Goal: Check status

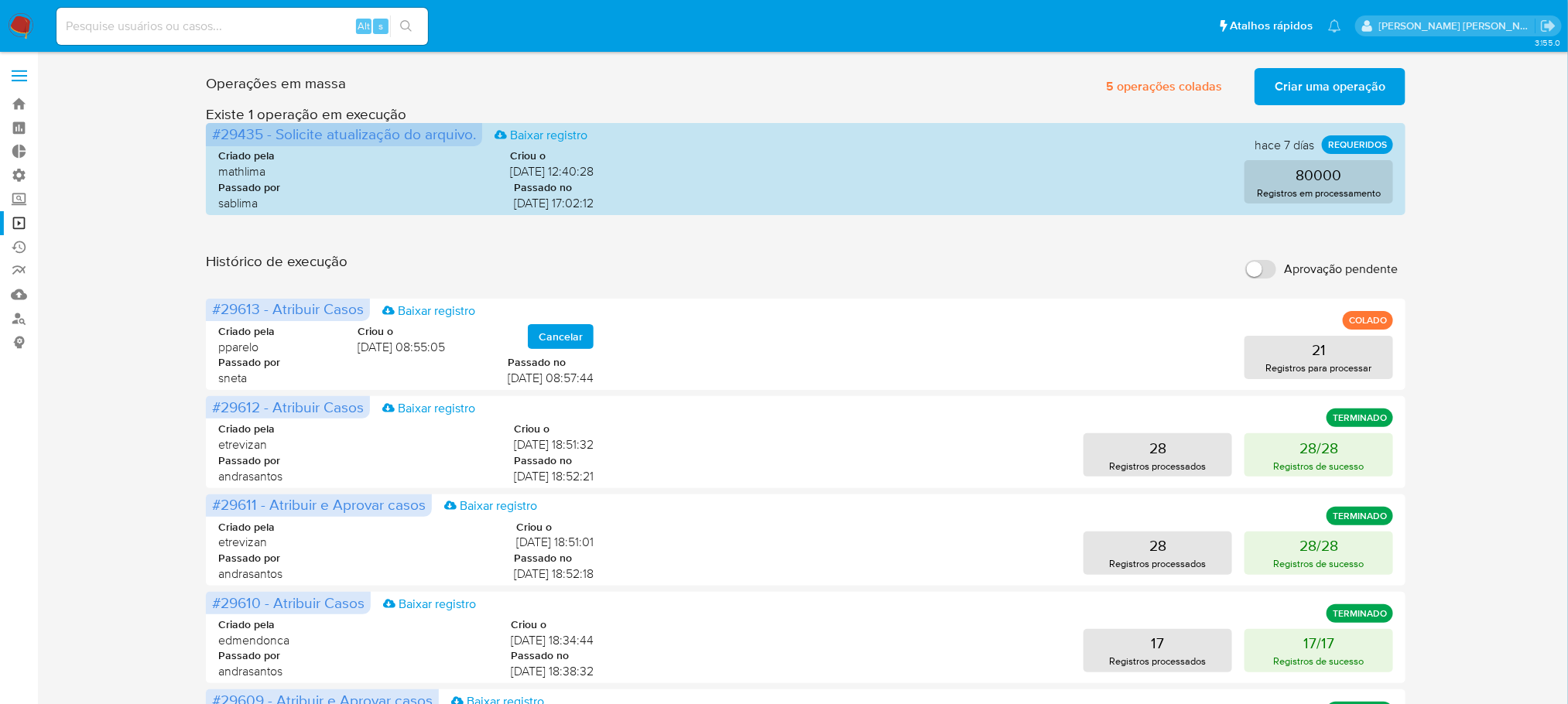
click at [151, 31] on input at bounding box center [242, 26] width 372 height 20
paste input "hRf2skoSp0HkoG1SnPSIIKQl"
type input "hRf2skoSp0HkoG1SnPSIIKQl"
click at [405, 27] on icon "search-icon" at bounding box center [407, 26] width 13 height 13
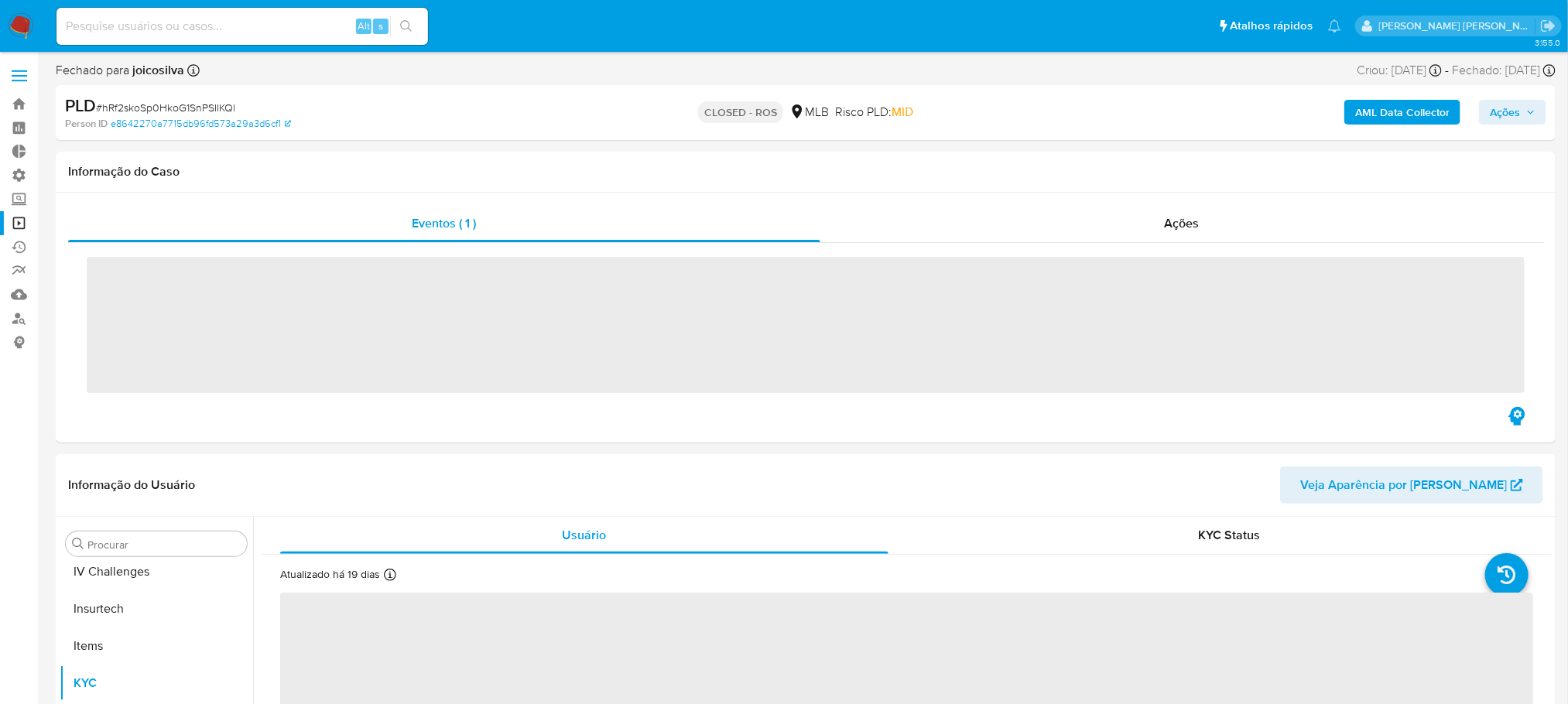
scroll to position [690, 0]
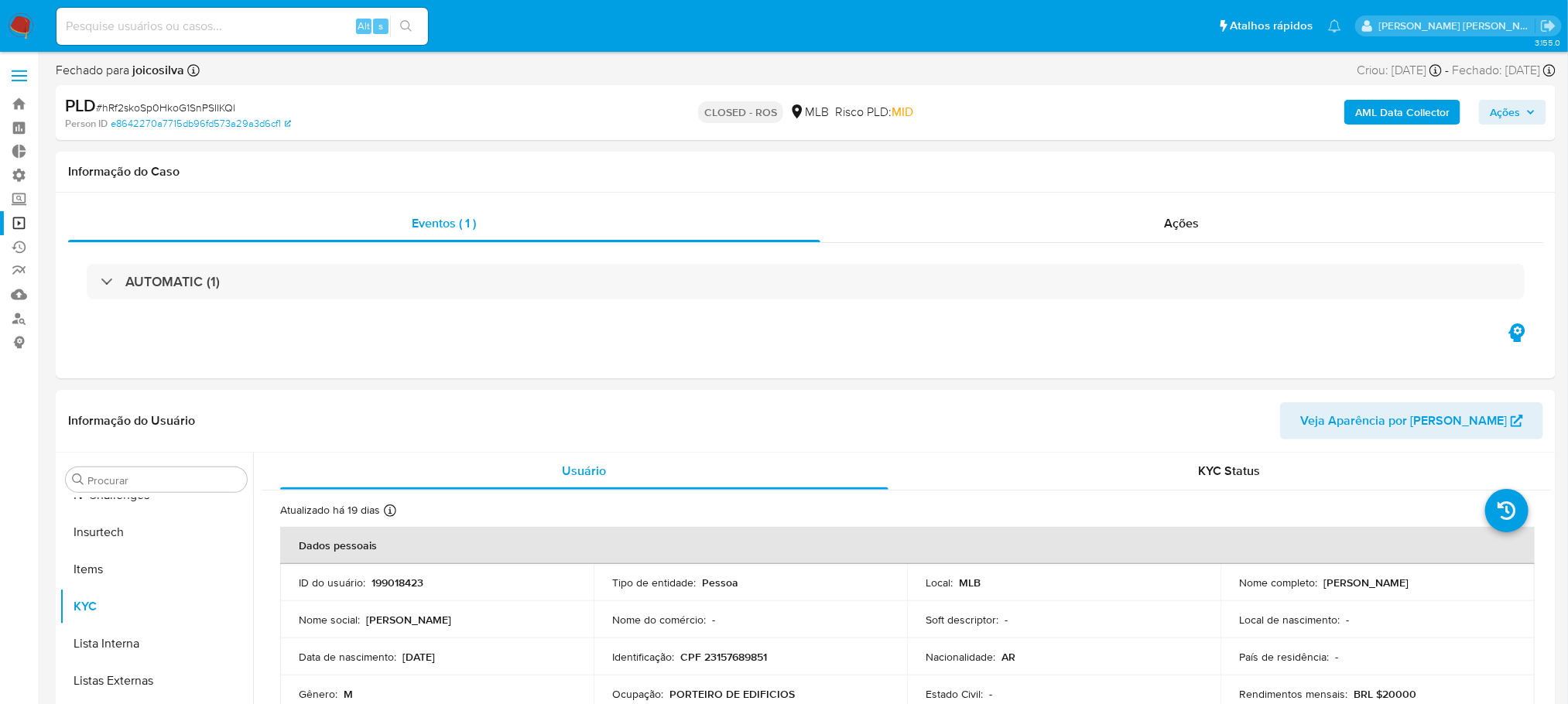
select select "10"
click at [1227, 225] on div "Ações" at bounding box center [1182, 223] width 723 height 38
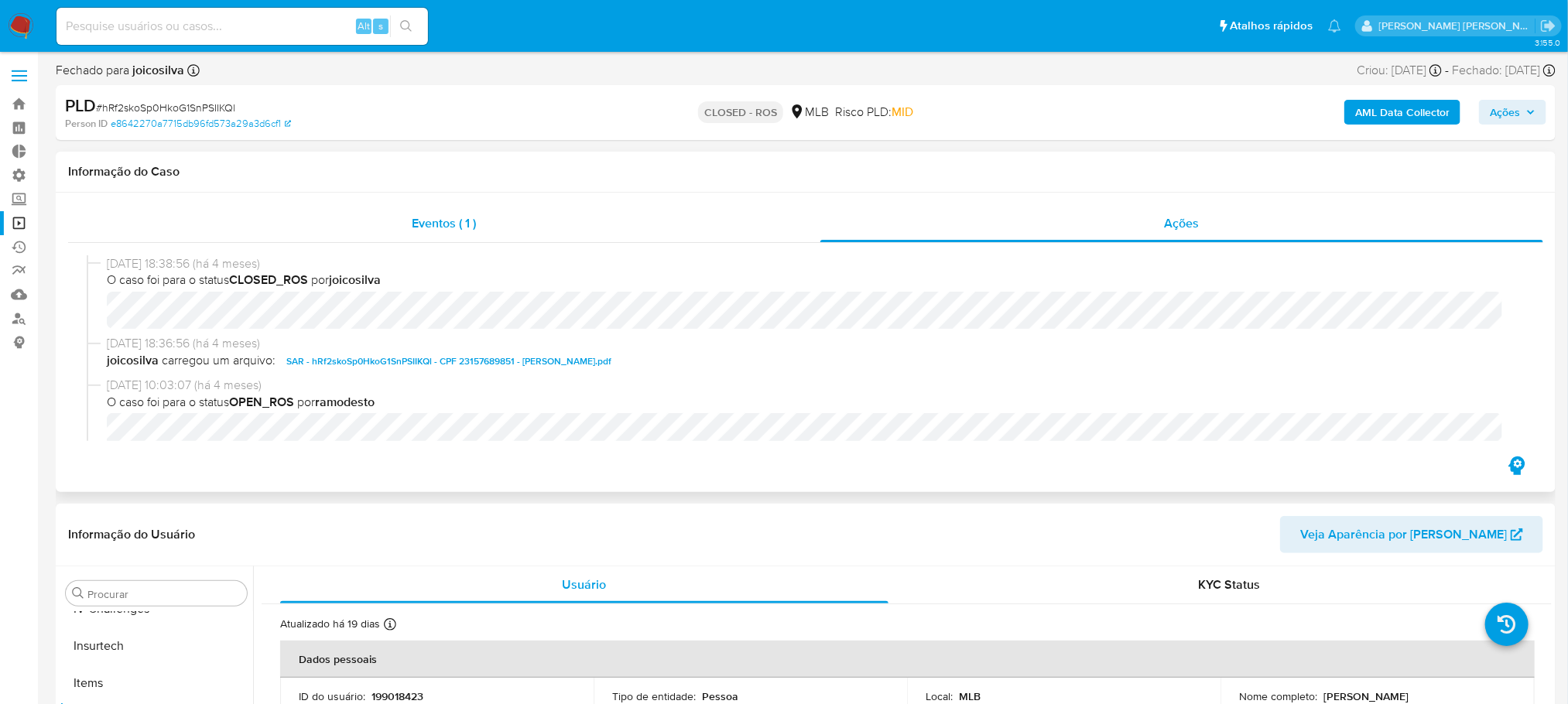
drag, startPoint x: 436, startPoint y: 225, endPoint x: 443, endPoint y: 230, distance: 8.6
click at [443, 230] on span "Eventos ( 1 )" at bounding box center [444, 223] width 64 height 18
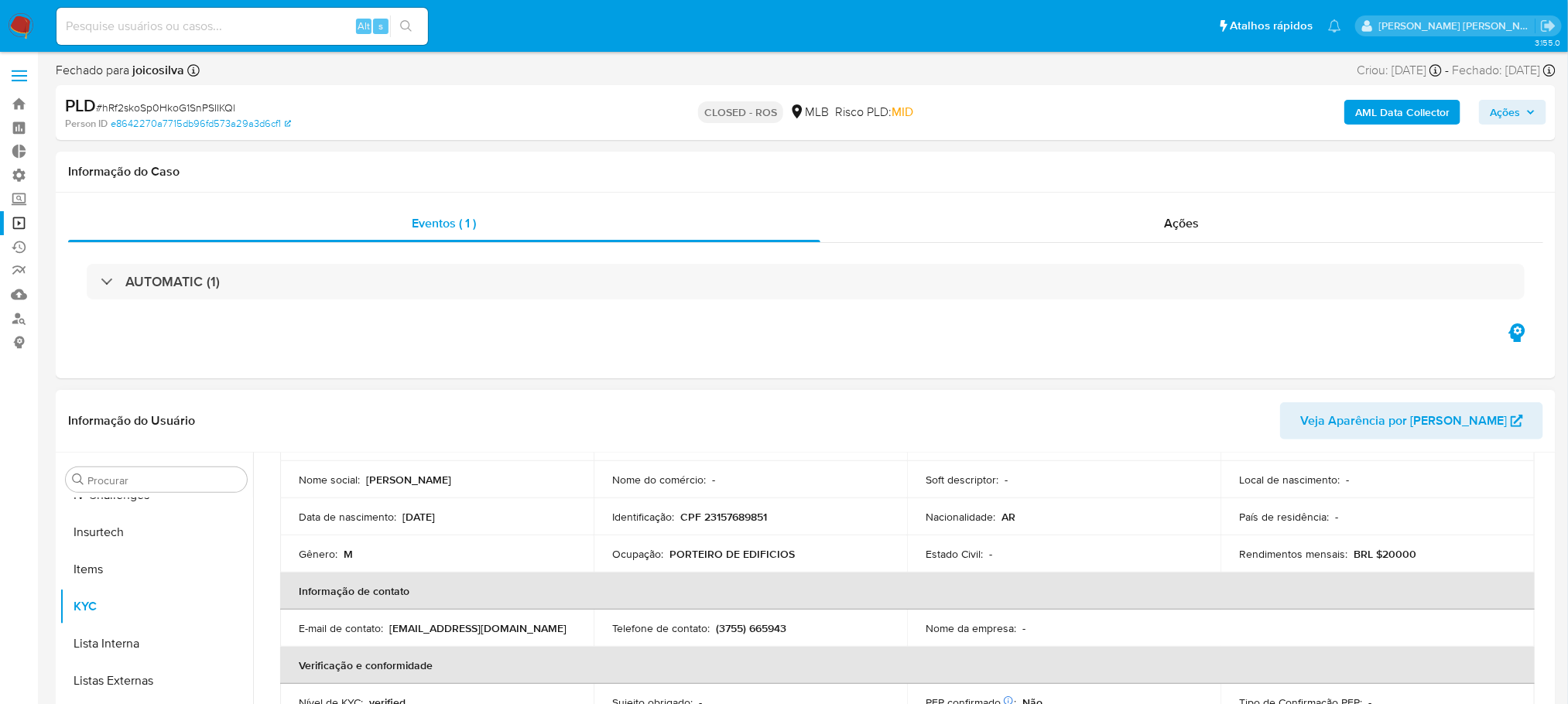
scroll to position [116, 0]
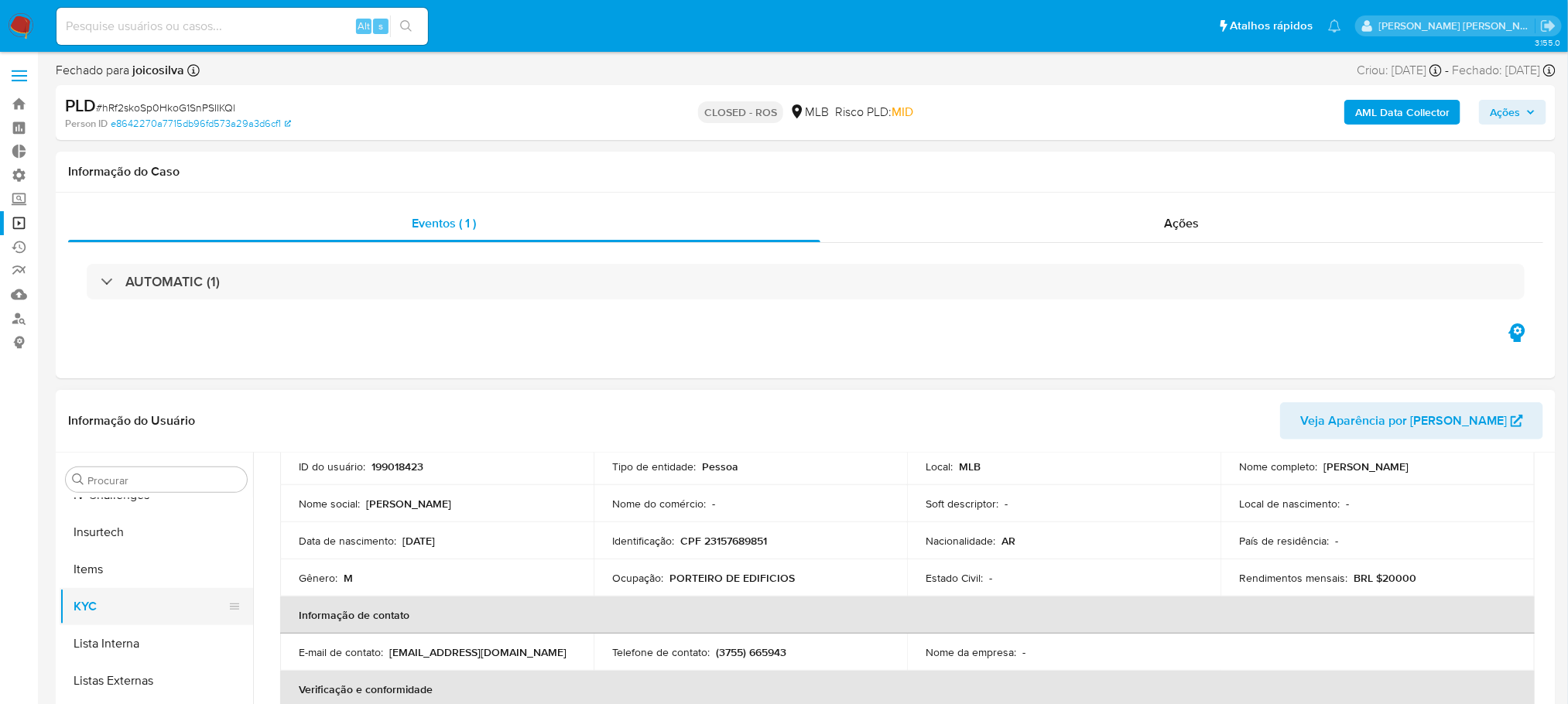
click at [123, 608] on button "KYC" at bounding box center [149, 607] width 181 height 38
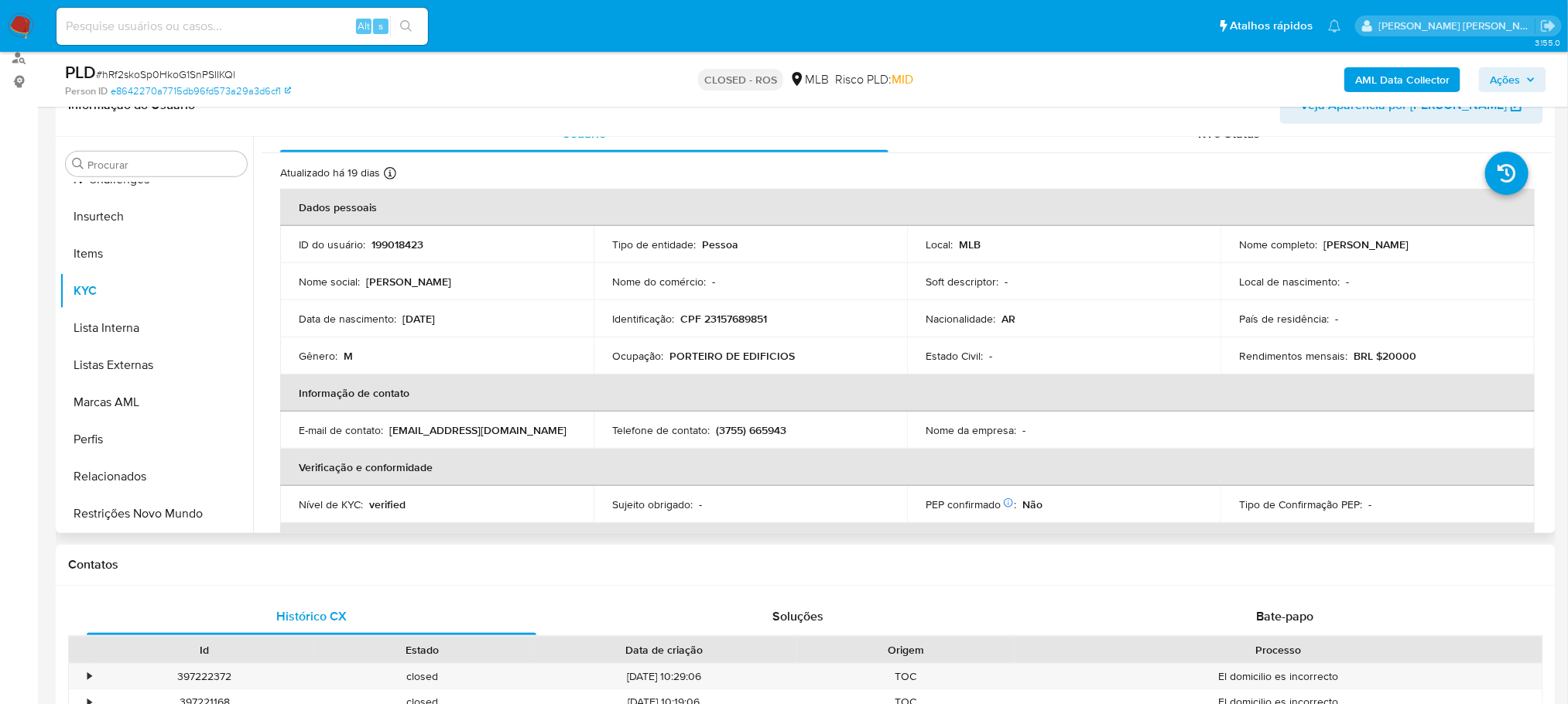
scroll to position [0, 0]
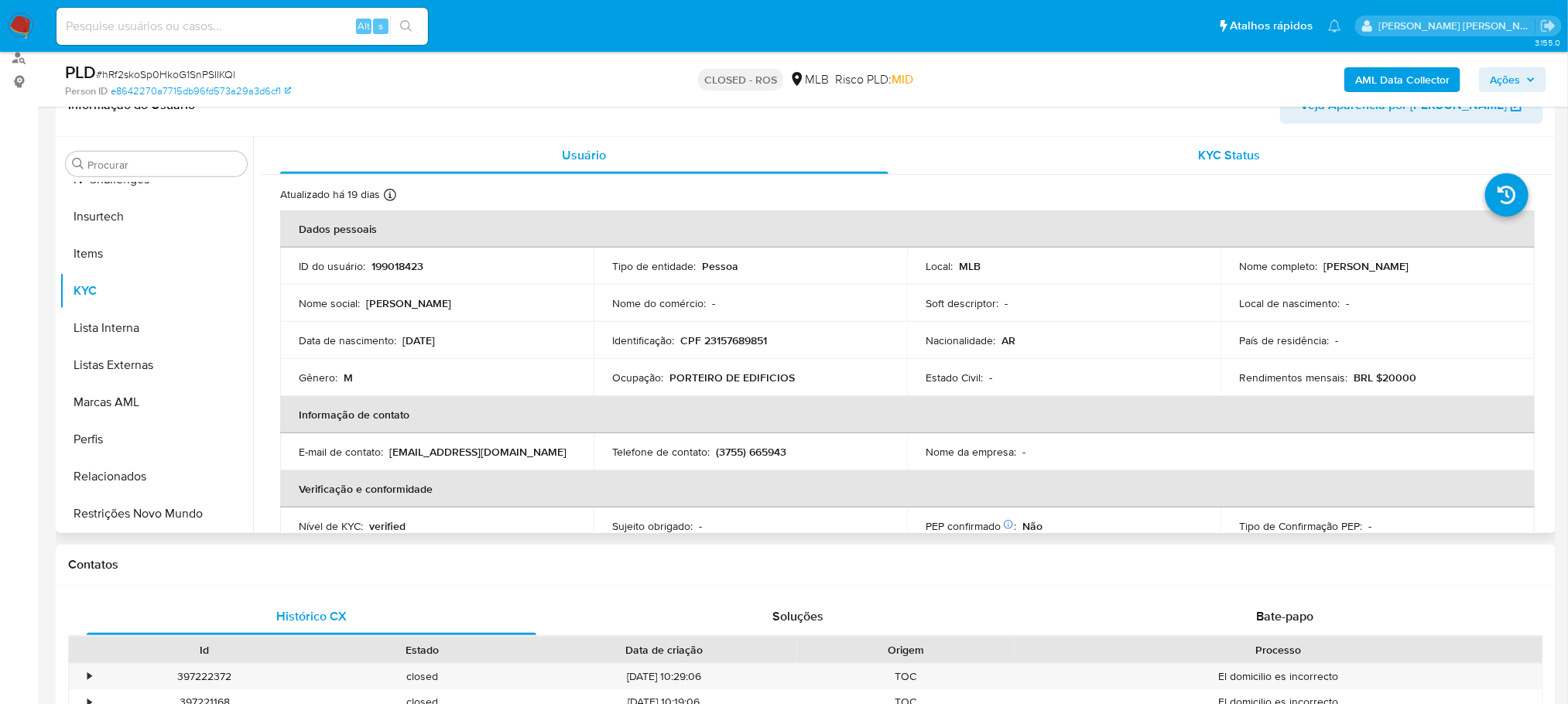
click at [1247, 149] on span "KYC Status" at bounding box center [1229, 155] width 62 height 18
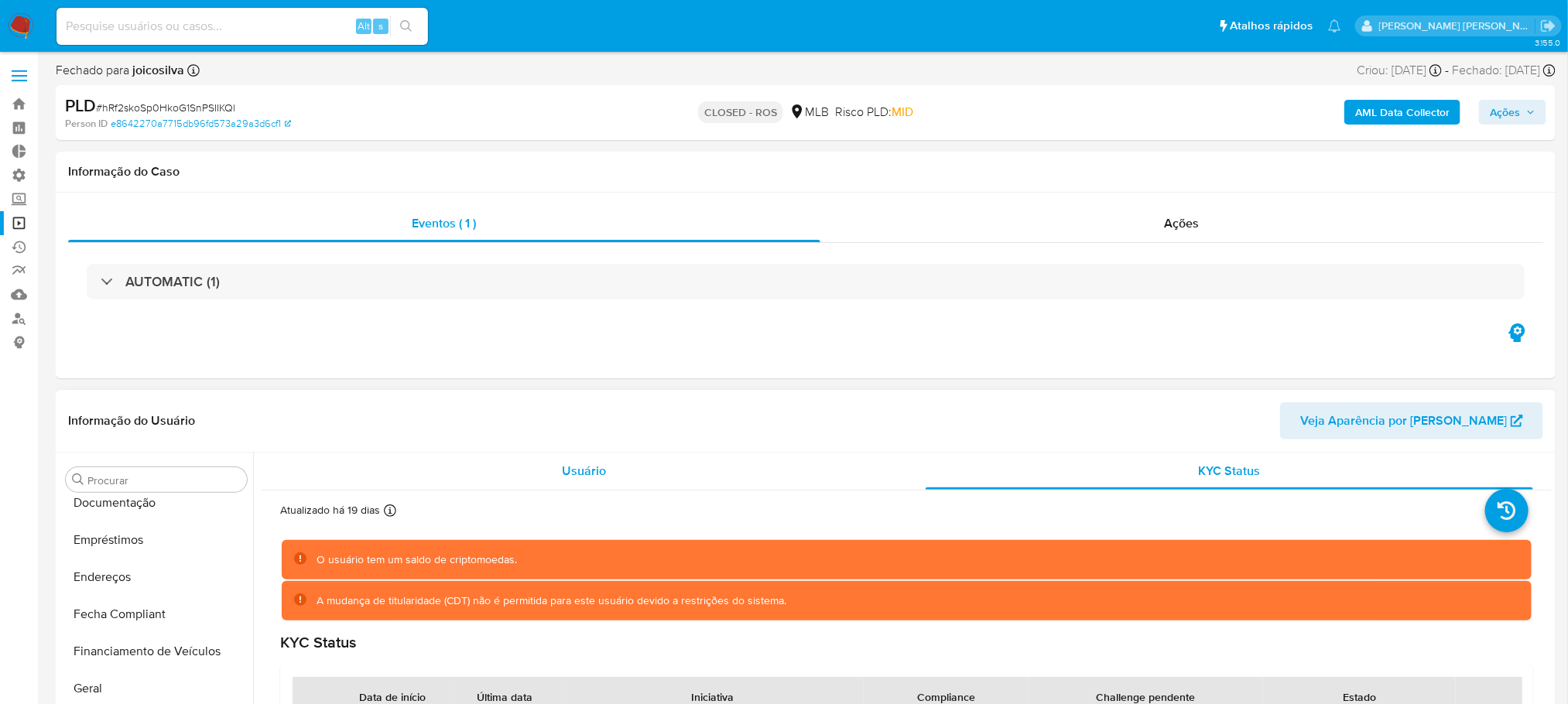
click at [606, 472] on div "Usuário" at bounding box center [584, 472] width 608 height 38
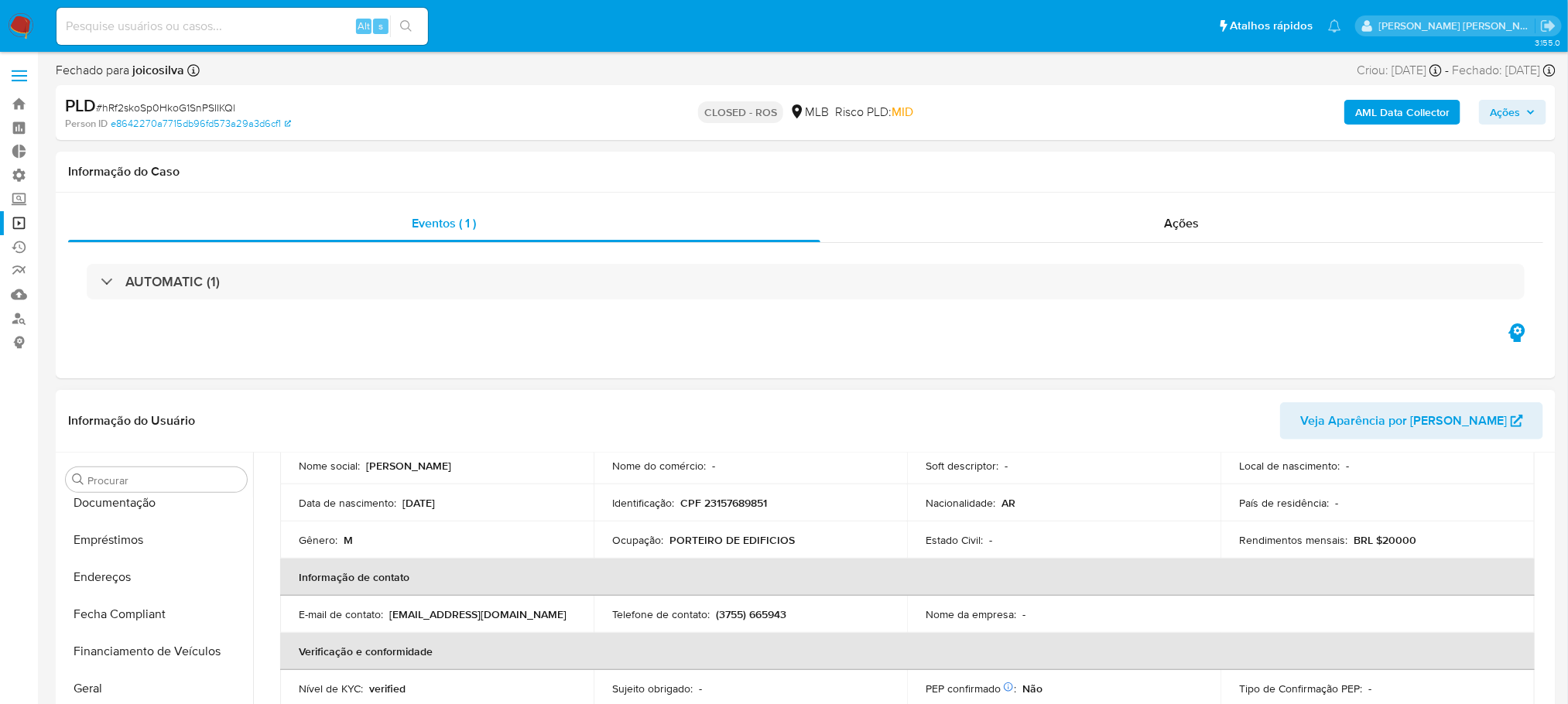
scroll to position [116, 0]
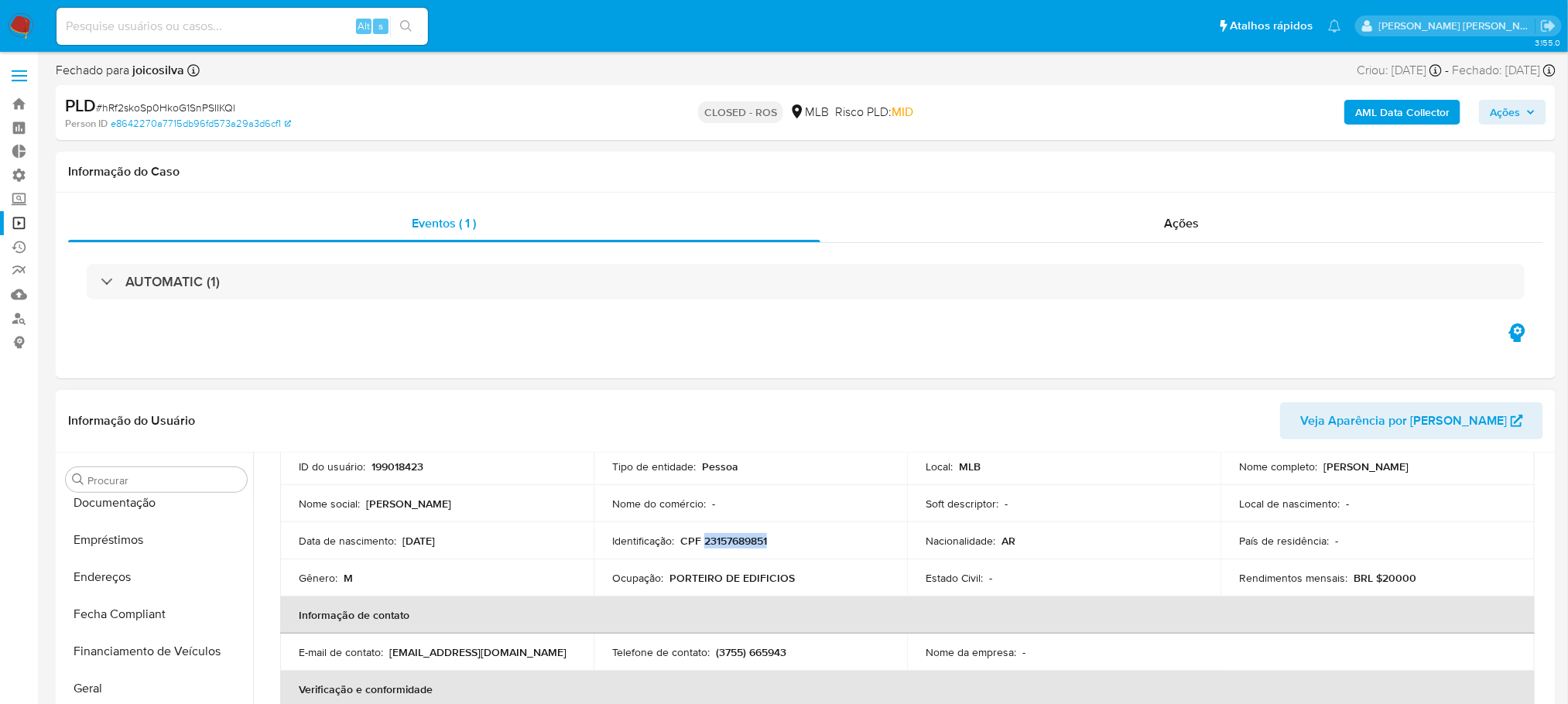
drag, startPoint x: 774, startPoint y: 539, endPoint x: 701, endPoint y: 542, distance: 73.1
click at [701, 542] on div "Identificação : CPF 23157689851" at bounding box center [750, 541] width 276 height 14
copy p "23157689851"
